Goal: Task Accomplishment & Management: Manage account settings

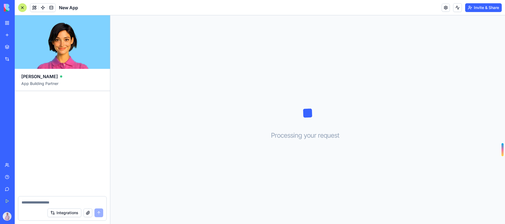
click at [23, 4] on div at bounding box center [22, 7] width 9 height 9
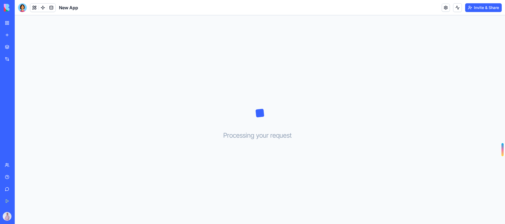
click at [20, 24] on div "My Workspace" at bounding box center [16, 22] width 7 height 5
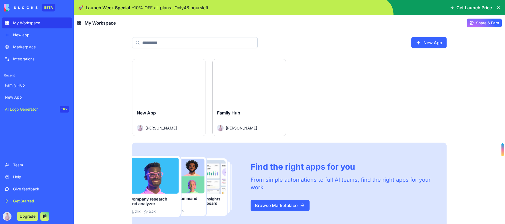
click at [253, 97] on div "Launch" at bounding box center [249, 82] width 73 height 46
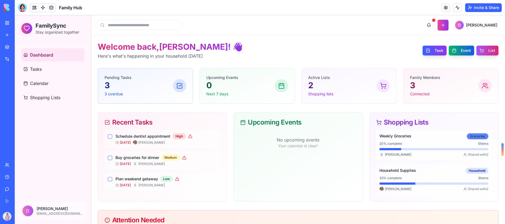
click at [467, 138] on div "Groceries" at bounding box center [478, 136] width 22 height 6
click at [450, 141] on div "20 % complete 5 items" at bounding box center [434, 143] width 109 height 4
click at [396, 136] on h4 "Weekly Groceries" at bounding box center [396, 135] width 32 height 5
click at [441, 84] on div "Family Members 3 Connected" at bounding box center [451, 86] width 82 height 22
click at [329, 78] on p "Active Lists" at bounding box center [320, 77] width 25 height 5
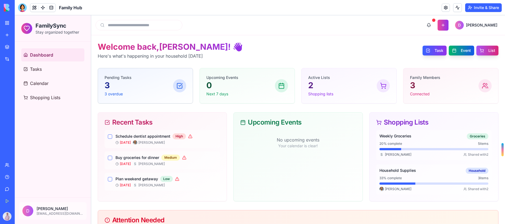
click at [322, 94] on p "Shopping lists" at bounding box center [320, 93] width 25 height 5
click at [310, 86] on p "2" at bounding box center [320, 85] width 25 height 10
click at [216, 90] on p "0" at bounding box center [222, 85] width 32 height 10
click at [109, 136] on button "button" at bounding box center [110, 136] width 4 height 4
click at [111, 137] on button "button" at bounding box center [110, 136] width 4 height 4
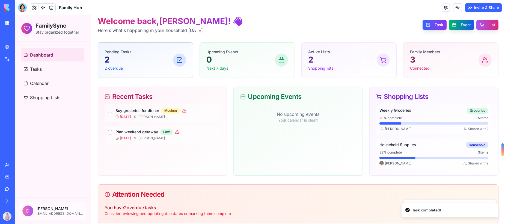
scroll to position [31, 0]
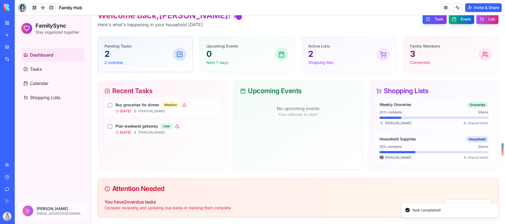
click at [111, 106] on button "button" at bounding box center [110, 105] width 4 height 4
click at [110, 127] on div "Recent Tasks Plan weekend getaway Low [DATE] S [PERSON_NAME]" at bounding box center [162, 125] width 129 height 89
click at [111, 105] on button "button" at bounding box center [110, 105] width 4 height 4
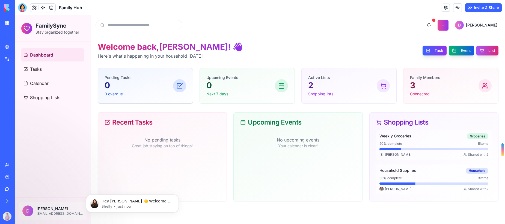
scroll to position [0, 0]
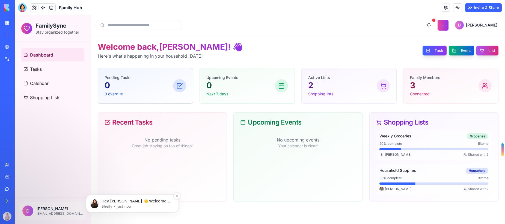
click at [116, 205] on p "Shelly • Just now" at bounding box center [137, 206] width 70 height 5
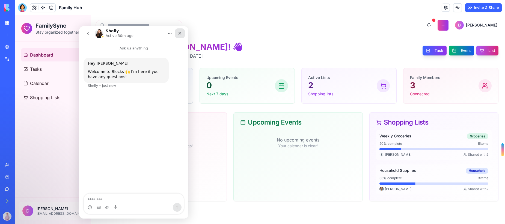
click at [178, 35] on icon "Close" at bounding box center [180, 33] width 4 height 4
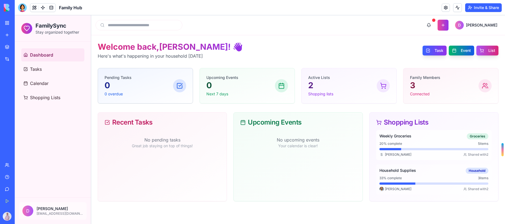
click at [411, 136] on h4 "Weekly Groceries" at bounding box center [396, 135] width 32 height 5
click at [392, 150] on div at bounding box center [346, 149] width 109 height 2
click at [390, 152] on span "[PERSON_NAME]" at bounding box center [398, 154] width 26 height 4
click at [323, 78] on p "Active Lists" at bounding box center [320, 77] width 25 height 5
click at [325, 94] on p "Shopping lists" at bounding box center [320, 93] width 25 height 5
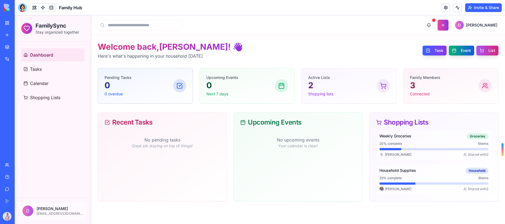
click at [385, 86] on icon at bounding box center [383, 85] width 7 height 7
click at [438, 50] on button "Task" at bounding box center [435, 51] width 24 height 10
click at [209, 43] on div "Welcome back, [PERSON_NAME] ! 👋 Here's what's happening in your household [DATE…" at bounding box center [298, 50] width 401 height 17
click at [68, 68] on link "Tasks" at bounding box center [52, 69] width 63 height 13
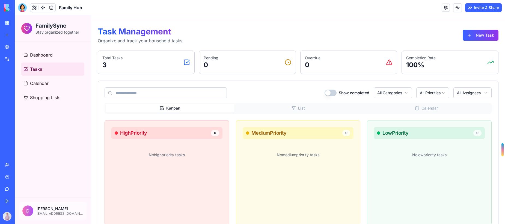
scroll to position [30, 0]
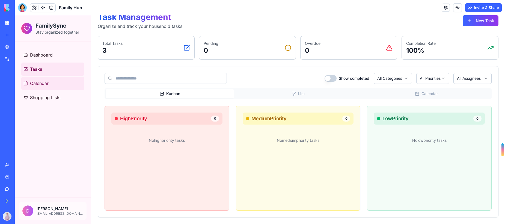
click at [60, 81] on link "Calendar" at bounding box center [52, 83] width 63 height 13
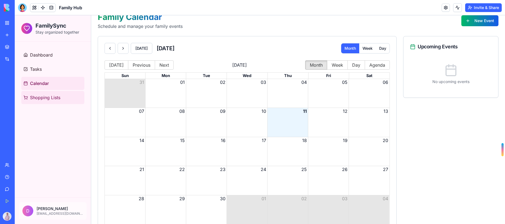
click at [55, 95] on span "Shopping Lists" at bounding box center [45, 97] width 30 height 7
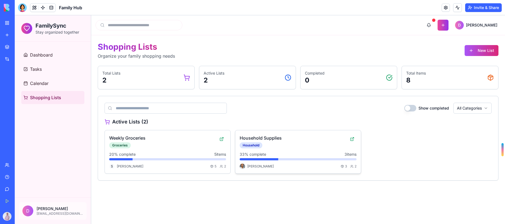
click at [269, 137] on h3 "Household Supplies" at bounding box center [294, 138] width 108 height 7
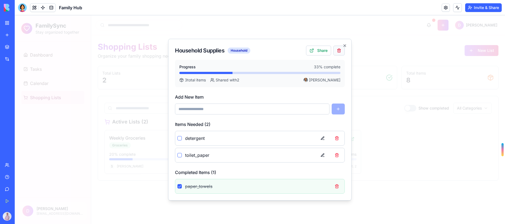
click at [341, 52] on button at bounding box center [338, 51] width 11 height 10
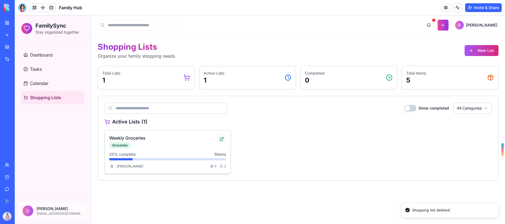
click at [221, 140] on button at bounding box center [221, 139] width 9 height 9
click at [175, 150] on div "Weekly Groceries Groceries 20 % complete 5 items S [PERSON_NAME] 5 2" at bounding box center [168, 151] width 126 height 43
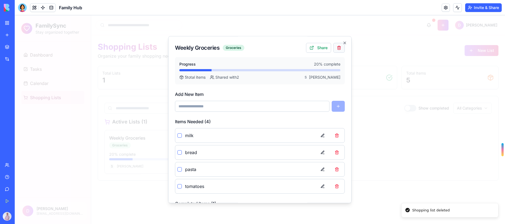
click at [336, 48] on button at bounding box center [338, 48] width 11 height 10
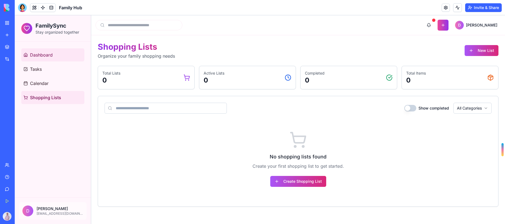
click at [51, 59] on link "Dashboard" at bounding box center [52, 54] width 63 height 13
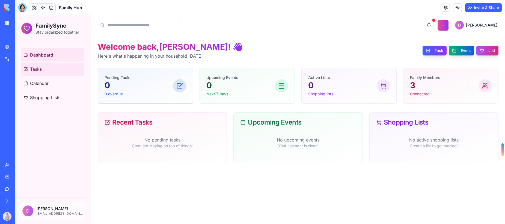
click at [55, 64] on link "Tasks" at bounding box center [52, 69] width 63 height 13
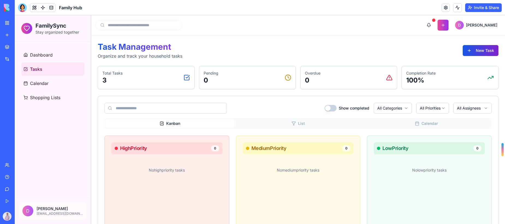
click at [476, 52] on button "New Task" at bounding box center [481, 50] width 36 height 11
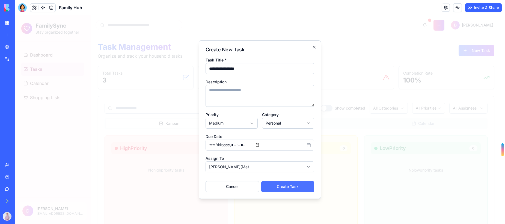
type input "**********"
click at [297, 182] on button "Create Task" at bounding box center [287, 186] width 53 height 11
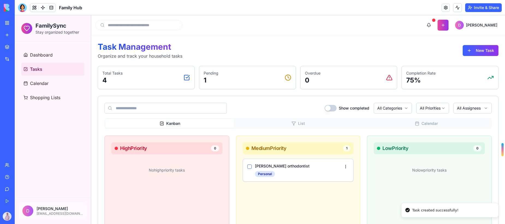
drag, startPoint x: 297, startPoint y: 166, endPoint x: 161, endPoint y: 175, distance: 136.0
click at [161, 175] on div "High Priority 0 No high priority tasks Medium Priority 1 [PERSON_NAME] orthodon…" at bounding box center [298, 187] width 387 height 105
drag, startPoint x: 300, startPoint y: 176, endPoint x: 232, endPoint y: 188, distance: 68.4
click at [230, 187] on div "High Priority 0 No high priority tasks Medium Priority 1 [PERSON_NAME] orthodon…" at bounding box center [298, 187] width 387 height 105
click at [322, 195] on div "Medium Priority 1 [PERSON_NAME] orthodontist Personal" at bounding box center [298, 187] width 125 height 105
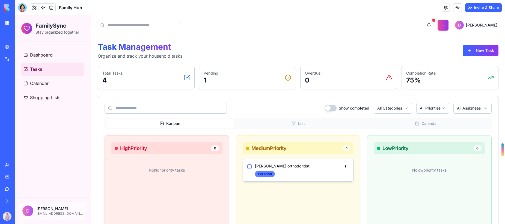
drag, startPoint x: 345, startPoint y: 168, endPoint x: 267, endPoint y: 176, distance: 78.5
click at [248, 194] on div "Medium Priority 1 [PERSON_NAME] orthodontist Personal" at bounding box center [298, 187] width 125 height 105
click at [20, 25] on div "My Workspace" at bounding box center [16, 22] width 7 height 5
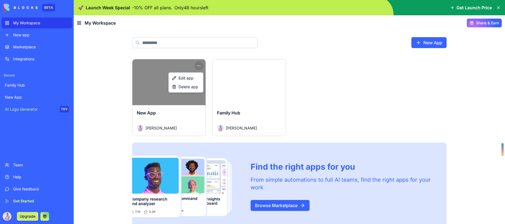
click at [199, 65] on html "BETA My Workspace New app Marketplace Integrations Recent Family Hub New App AI…" at bounding box center [252, 112] width 505 height 224
click at [199, 88] on div "Delete app" at bounding box center [186, 86] width 32 height 9
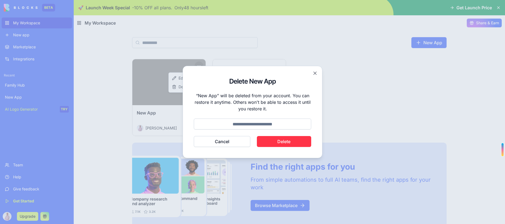
click at [293, 144] on button "Delete" at bounding box center [284, 141] width 55 height 11
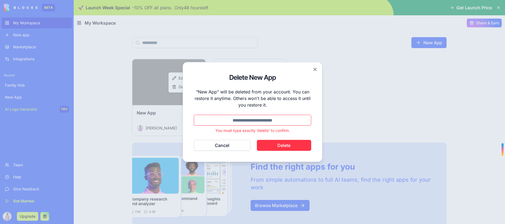
click at [288, 144] on button "Delete" at bounding box center [284, 145] width 55 height 11
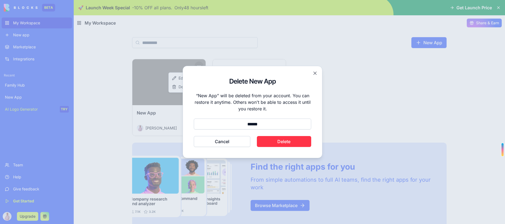
type input "******"
click at [194, 136] on button "Cancel" at bounding box center [222, 141] width 57 height 11
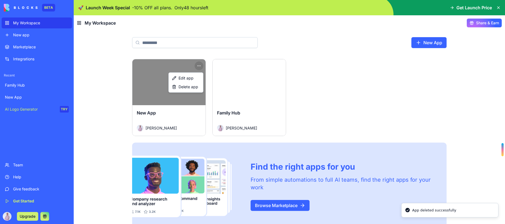
click at [296, 207] on html "BETA My Workspace New app Marketplace Integrations Recent Family Hub New App AI…" at bounding box center [252, 112] width 505 height 224
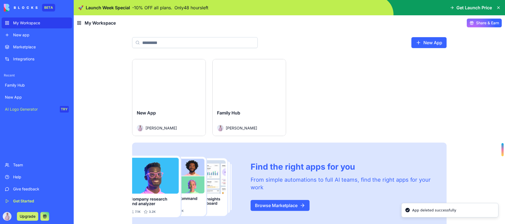
click at [291, 206] on link "Browse Marketplace" at bounding box center [280, 205] width 59 height 11
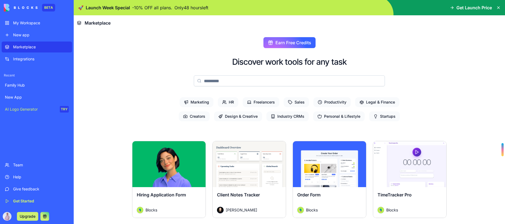
click at [288, 77] on input at bounding box center [289, 80] width 191 height 11
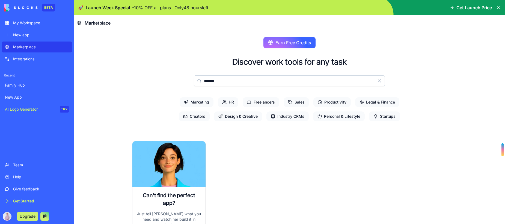
click at [223, 80] on input "******" at bounding box center [289, 80] width 191 height 11
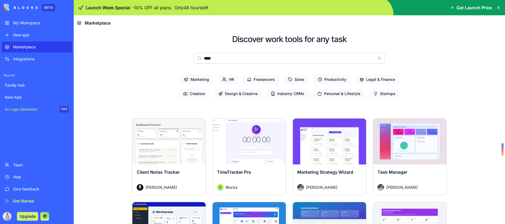
scroll to position [22, 0]
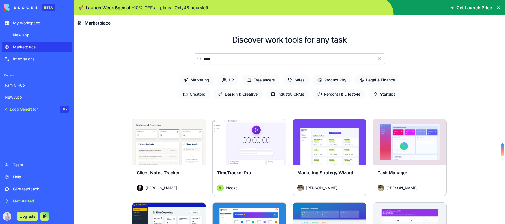
type input "****"
click at [394, 94] on span "Startups" at bounding box center [384, 94] width 31 height 10
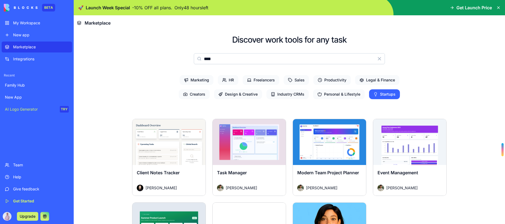
click at [386, 81] on span "Legal & Finance" at bounding box center [377, 80] width 44 height 10
click at [337, 80] on span "Productivity" at bounding box center [331, 80] width 37 height 10
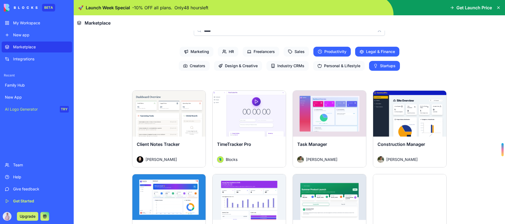
scroll to position [11, 0]
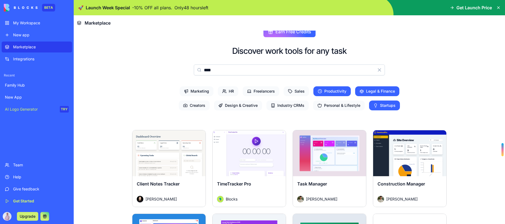
click at [373, 91] on span "Legal & Finance" at bounding box center [377, 91] width 44 height 10
click at [378, 104] on span "Startups" at bounding box center [384, 105] width 31 height 10
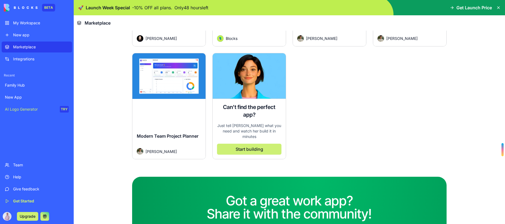
scroll to position [41, 0]
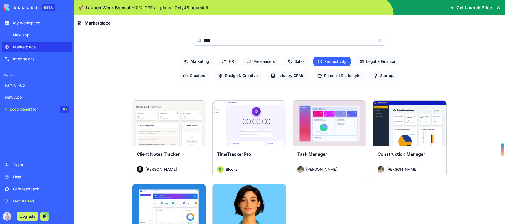
click at [326, 143] on div "Explore" at bounding box center [329, 123] width 73 height 46
click at [325, 122] on button "Explore" at bounding box center [330, 123] width 42 height 11
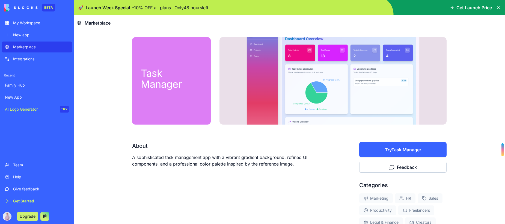
click at [29, 26] on link "My Workspace" at bounding box center [37, 22] width 70 height 11
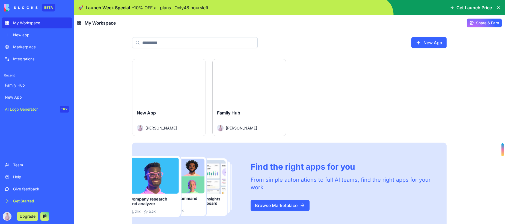
click at [249, 95] on div "Launch" at bounding box center [249, 82] width 73 height 46
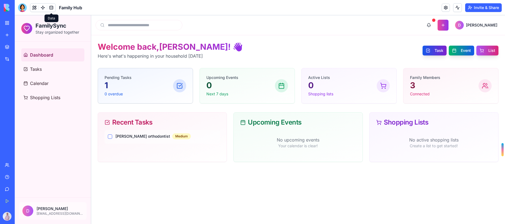
click at [440, 50] on button "Task" at bounding box center [435, 51] width 24 height 10
click at [449, 25] on button at bounding box center [443, 25] width 11 height 11
drag, startPoint x: 455, startPoint y: 81, endPoint x: 451, endPoint y: 81, distance: 4.1
click at [454, 80] on div "Family Members 3 Connected" at bounding box center [451, 86] width 82 height 22
click at [424, 91] on p "Connected" at bounding box center [425, 93] width 30 height 5
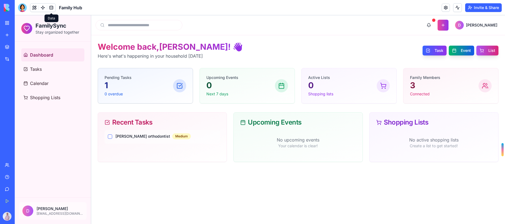
click at [417, 88] on p "3" at bounding box center [425, 85] width 30 height 10
drag, startPoint x: 417, startPoint y: 88, endPoint x: 413, endPoint y: 80, distance: 8.8
click at [415, 85] on p "3" at bounding box center [425, 85] width 30 height 10
click at [485, 87] on icon at bounding box center [484, 88] width 4 height 2
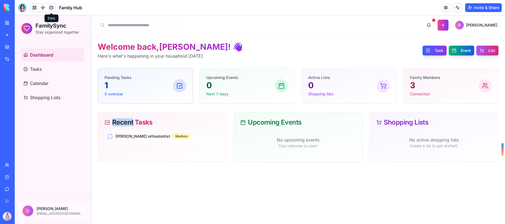
click at [485, 87] on icon at bounding box center [484, 88] width 4 height 2
click at [483, 50] on button "List" at bounding box center [487, 51] width 22 height 10
click at [434, 23] on button at bounding box center [428, 25] width 11 height 11
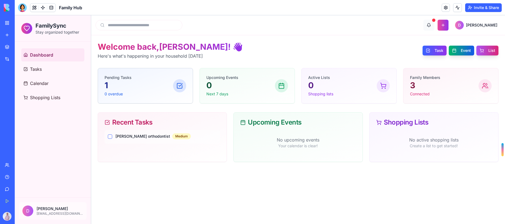
click at [434, 20] on button at bounding box center [428, 25] width 11 height 11
